Goal: Information Seeking & Learning: Learn about a topic

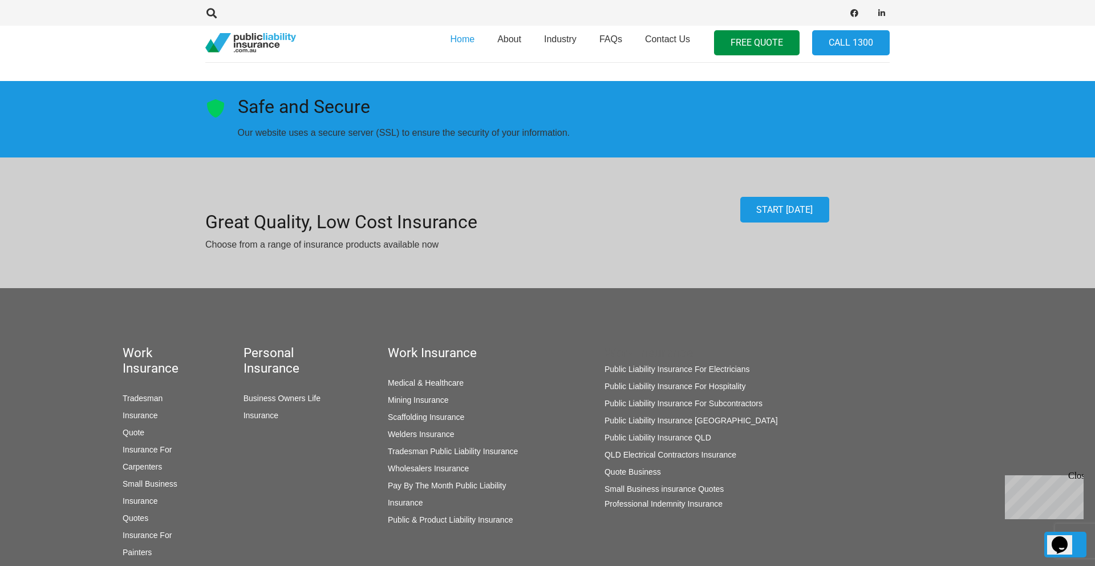
scroll to position [1779, 0]
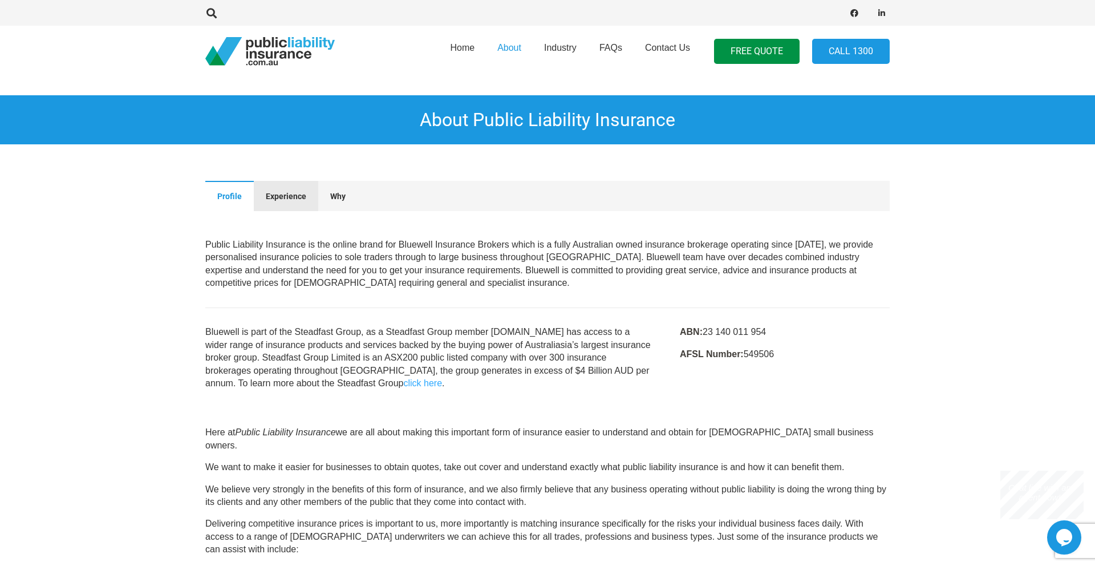
click at [286, 198] on span "Experience" at bounding box center [286, 196] width 40 height 9
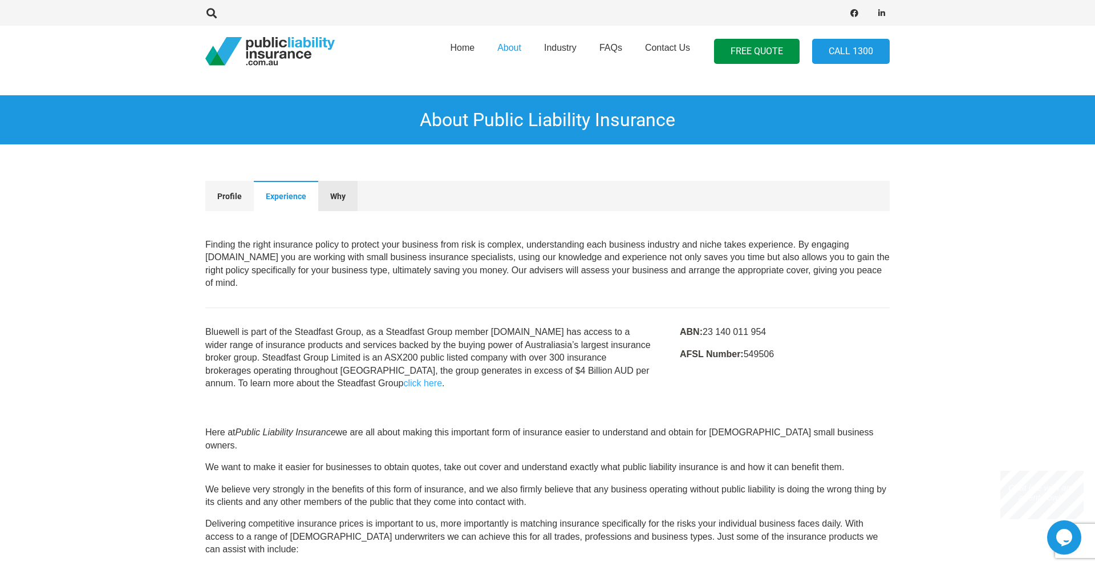
click at [334, 198] on span "Why" at bounding box center [337, 196] width 15 height 9
